Goal: Task Accomplishment & Management: Complete application form

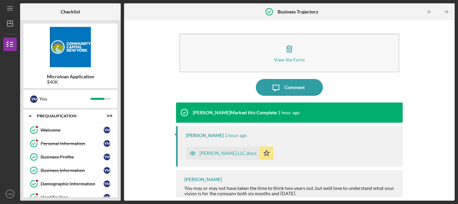
scroll to position [6, 0]
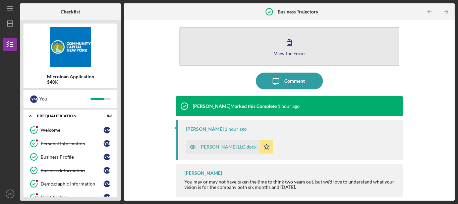
click at [179, 27] on button "View the Form Form" at bounding box center [289, 46] width 220 height 39
click at [298, 52] on button "View the Form Form" at bounding box center [289, 46] width 220 height 39
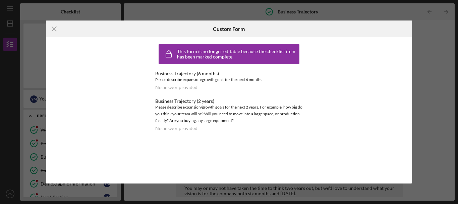
click at [438, 74] on div "Icon/Menu Close Custom Form This form is no longer editable because the checkli…" at bounding box center [229, 102] width 458 height 204
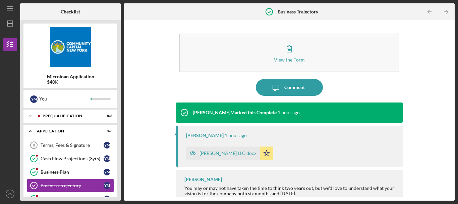
scroll to position [26, 0]
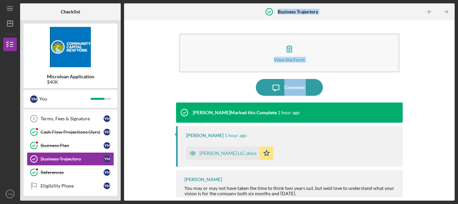
drag, startPoint x: 116, startPoint y: 92, endPoint x: 129, endPoint y: 119, distance: 30.3
click at [129, 119] on div "Checklist Microloan Application $40K Y M You Icon/Expander Prequalification 8 /…" at bounding box center [237, 101] width 435 height 197
click at [9, 42] on icon "button" at bounding box center [10, 44] width 17 height 17
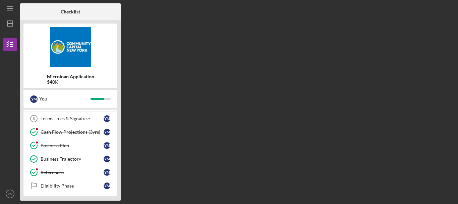
drag, startPoint x: 117, startPoint y: 105, endPoint x: 121, endPoint y: 125, distance: 21.2
click at [121, 125] on div "Checklist Microloan Application $40K Y M You Icon/Expander Prequalification 8 /…" at bounding box center [237, 101] width 435 height 197
click at [91, 117] on div "Terms, Fees & Signature" at bounding box center [72, 118] width 63 height 5
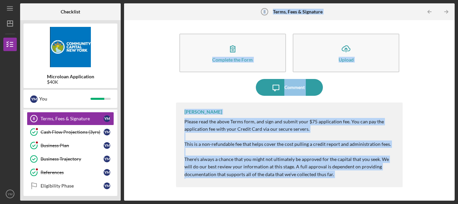
click at [447, 85] on div "Complete the Form Form Icon/Upload Upload Icon/Message Comment [PERSON_NAME] Pl…" at bounding box center [289, 109] width 324 height 173
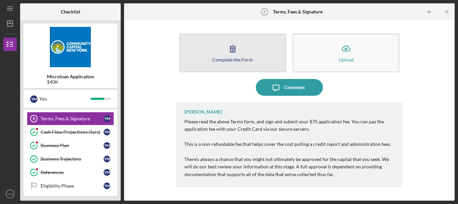
click at [179, 34] on button "Complete the Form Form" at bounding box center [232, 53] width 107 height 39
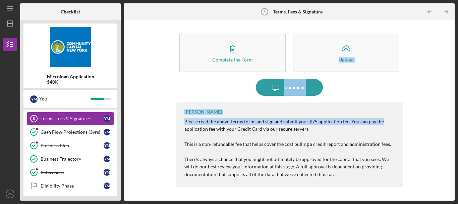
drag, startPoint x: 449, startPoint y: 59, endPoint x: 450, endPoint y: 126, distance: 67.1
click at [450, 126] on div "Complete the Form Form Icon/Upload Upload Icon/Message Comment [PERSON_NAME] Pl…" at bounding box center [289, 109] width 324 height 173
click at [426, 80] on div "Complete the Form Form Icon/Upload Upload Icon/Message Comment [PERSON_NAME] Pl…" at bounding box center [289, 109] width 324 height 173
